Goal: Task Accomplishment & Management: Manage account settings

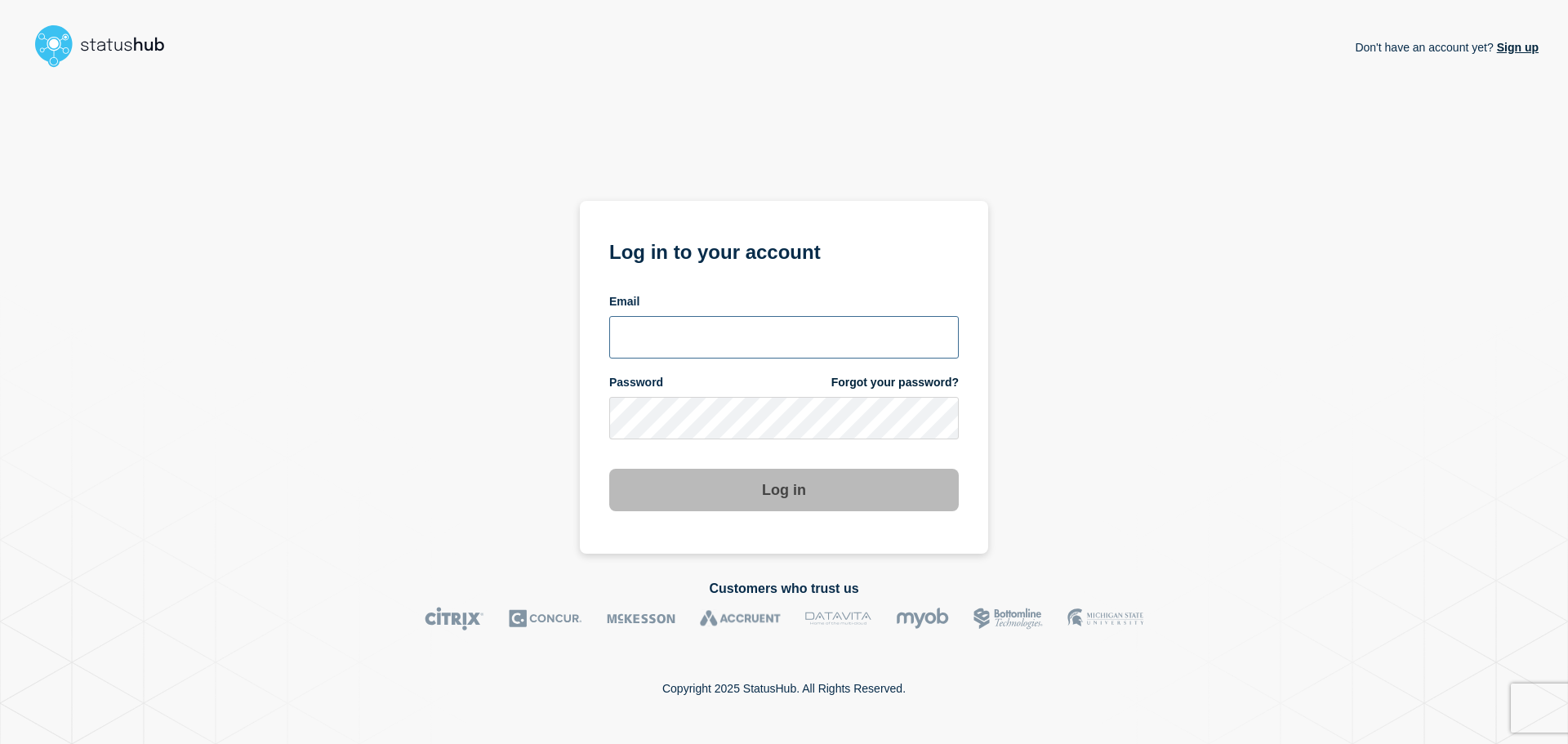
type input "[EMAIL_ADDRESS][PERSON_NAME][DOMAIN_NAME]"
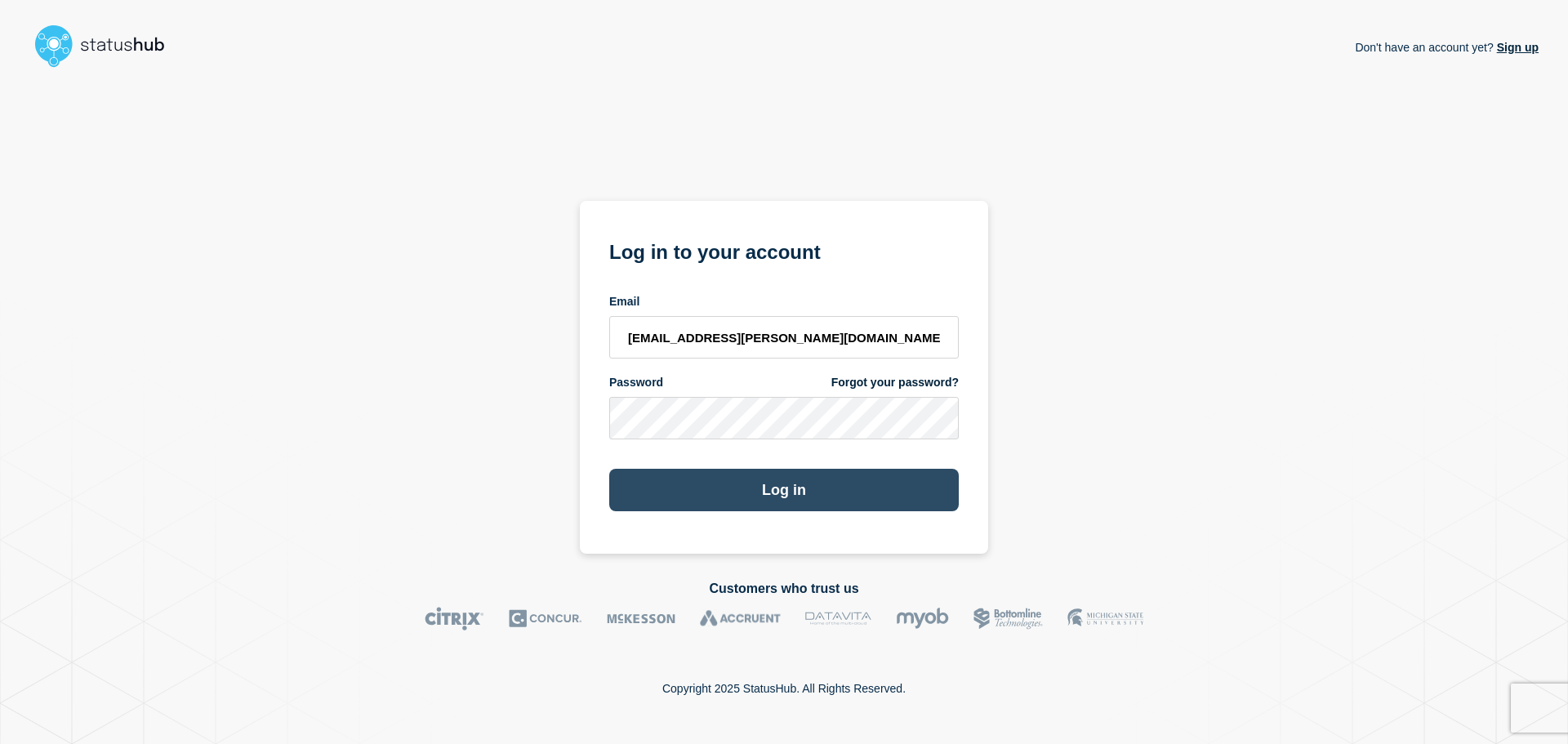
click at [672, 496] on button "Log in" at bounding box center [784, 489] width 350 height 42
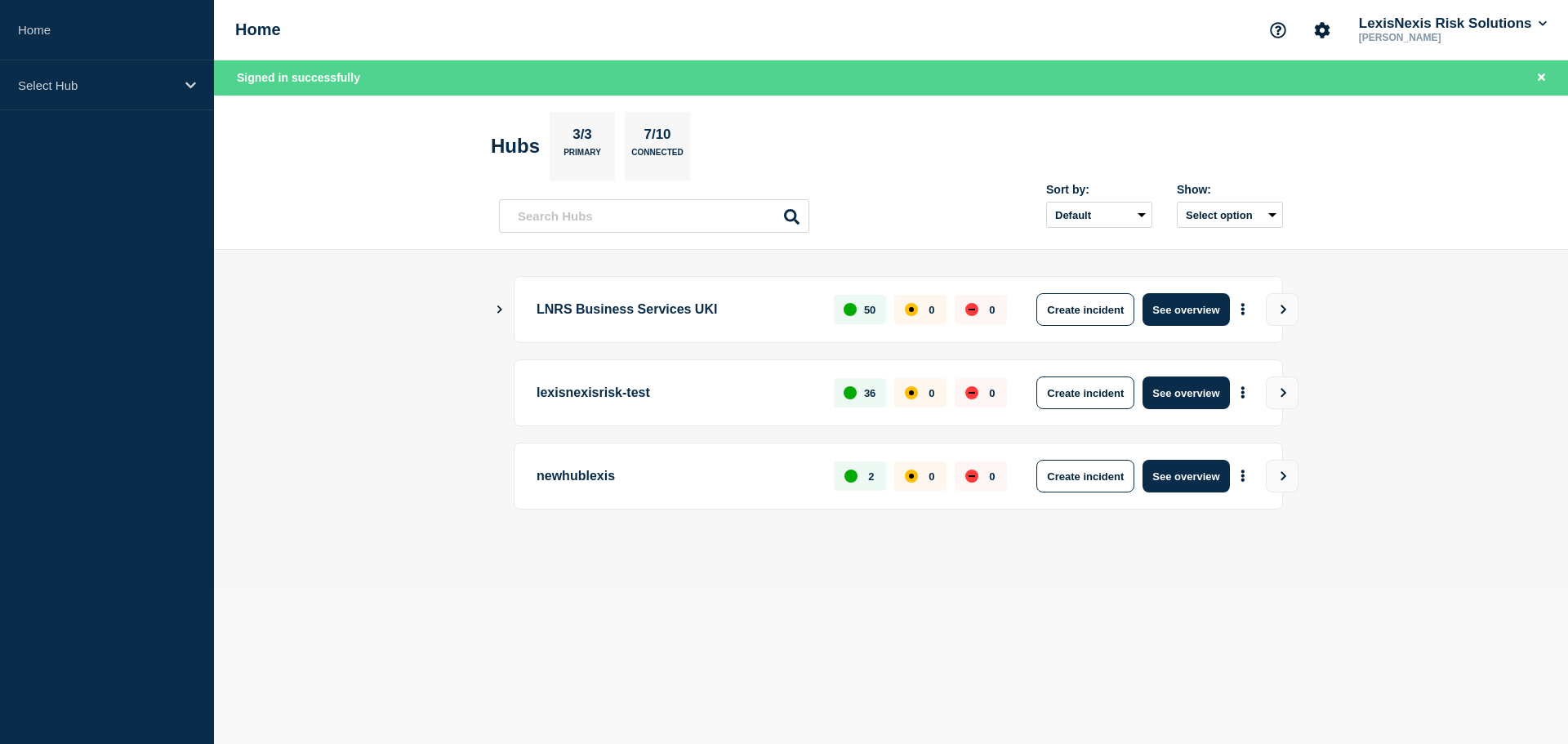
click at [500, 305] on icon "Show Connected Hubs" at bounding box center [500, 308] width 10 height 8
